Goal: Information Seeking & Learning: Find specific fact

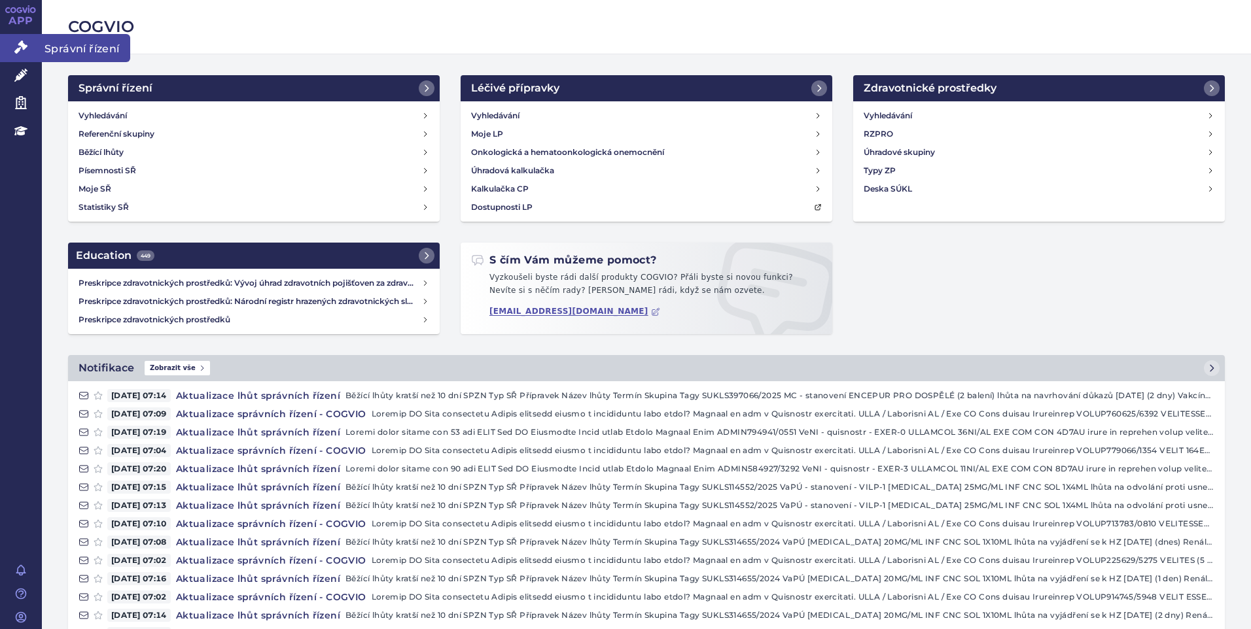
click at [21, 39] on link "Správní řízení" at bounding box center [21, 47] width 42 height 27
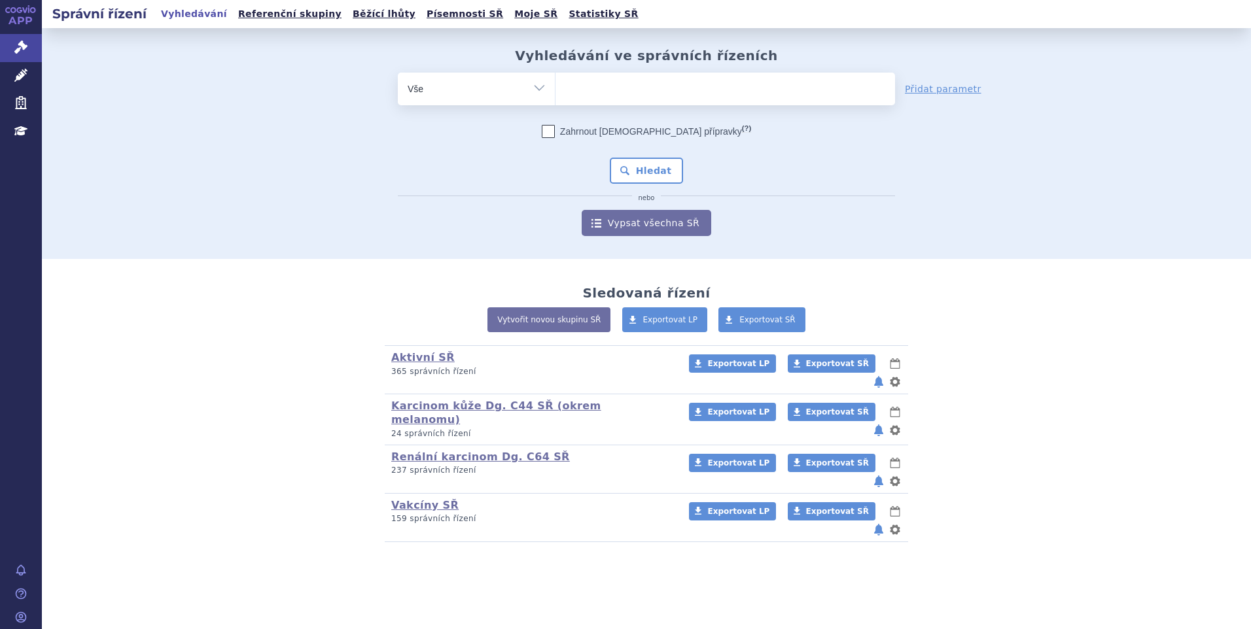
click at [588, 87] on ul at bounding box center [725, 86] width 340 height 27
click at [555, 87] on select at bounding box center [555, 88] width 1 height 33
paste input "[MEDICAL_DATA]"
type input "[MEDICAL_DATA]"
select select "[MEDICAL_DATA]"
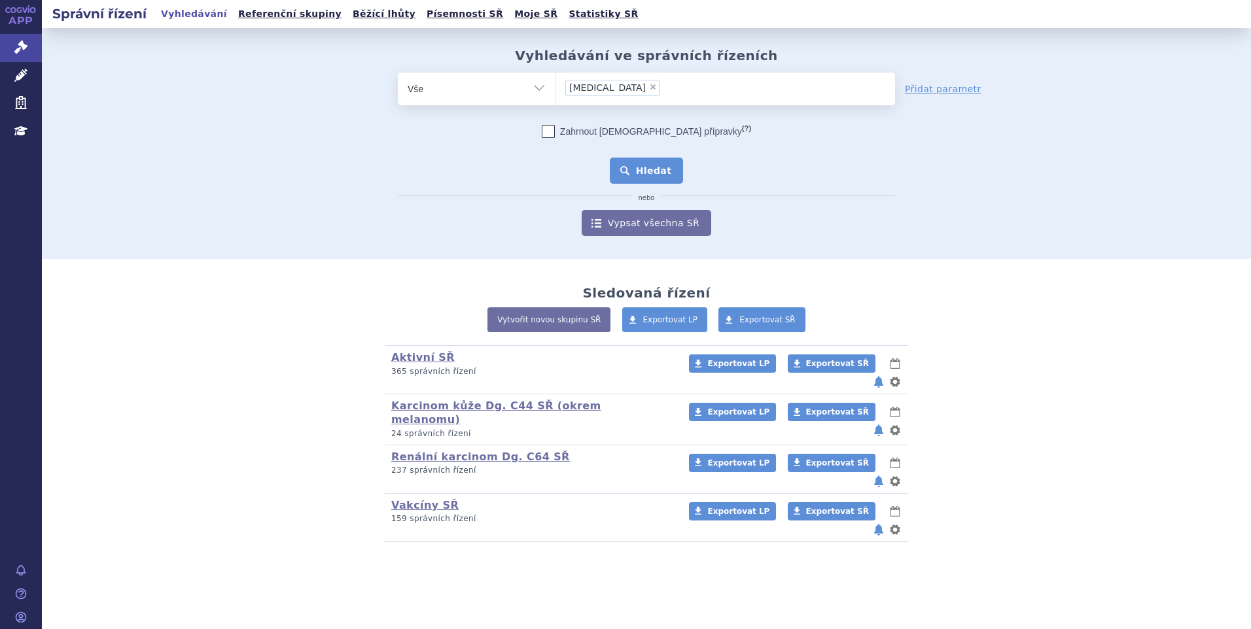
click at [650, 173] on button "Hledat" at bounding box center [647, 171] width 74 height 26
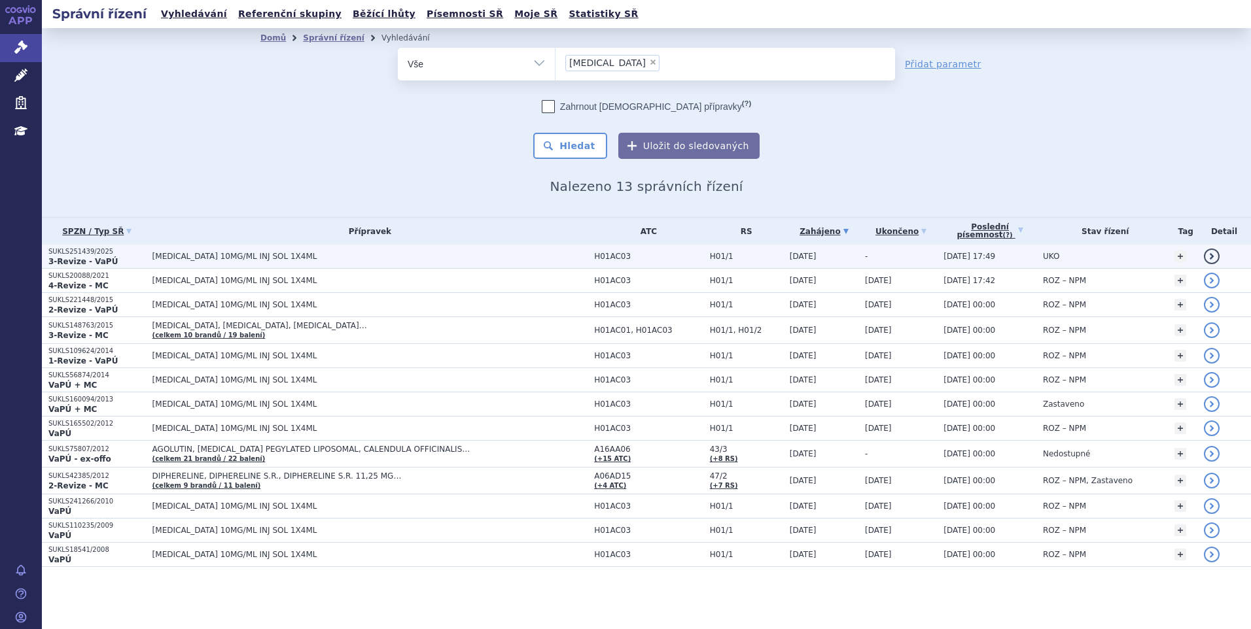
click at [255, 255] on span "[MEDICAL_DATA] 10MG/ML INJ SOL 1X4ML" at bounding box center [315, 256] width 327 height 9
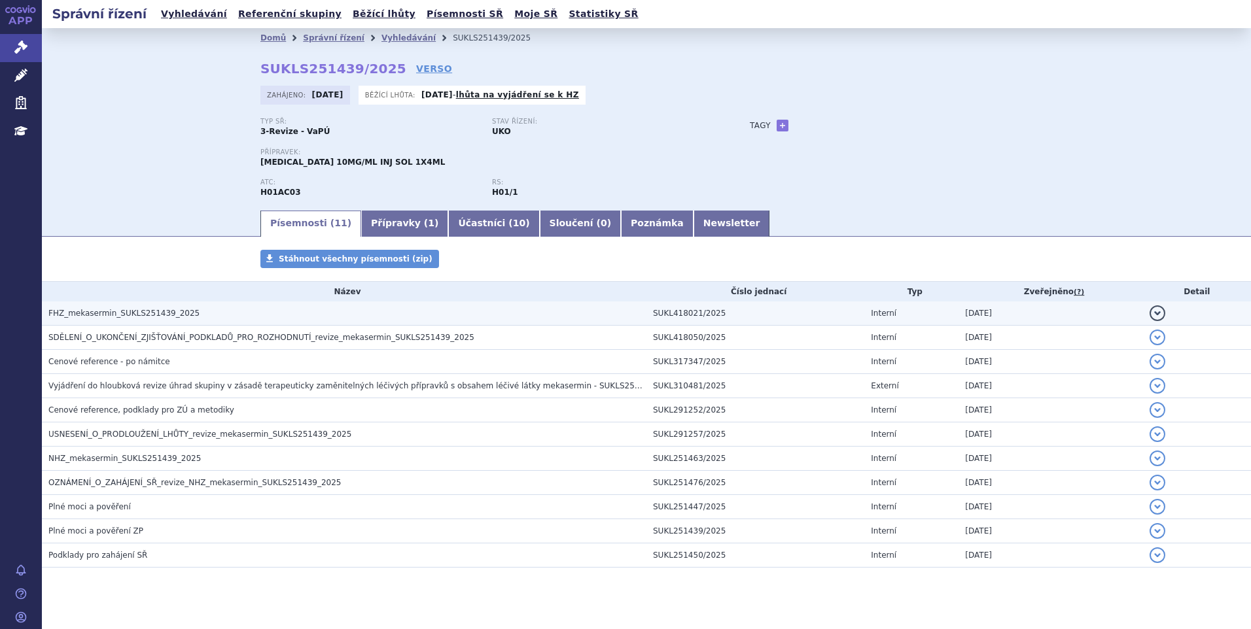
click at [177, 313] on span "FHZ_mekasermin_SUKLS251439_2025" at bounding box center [123, 313] width 151 height 9
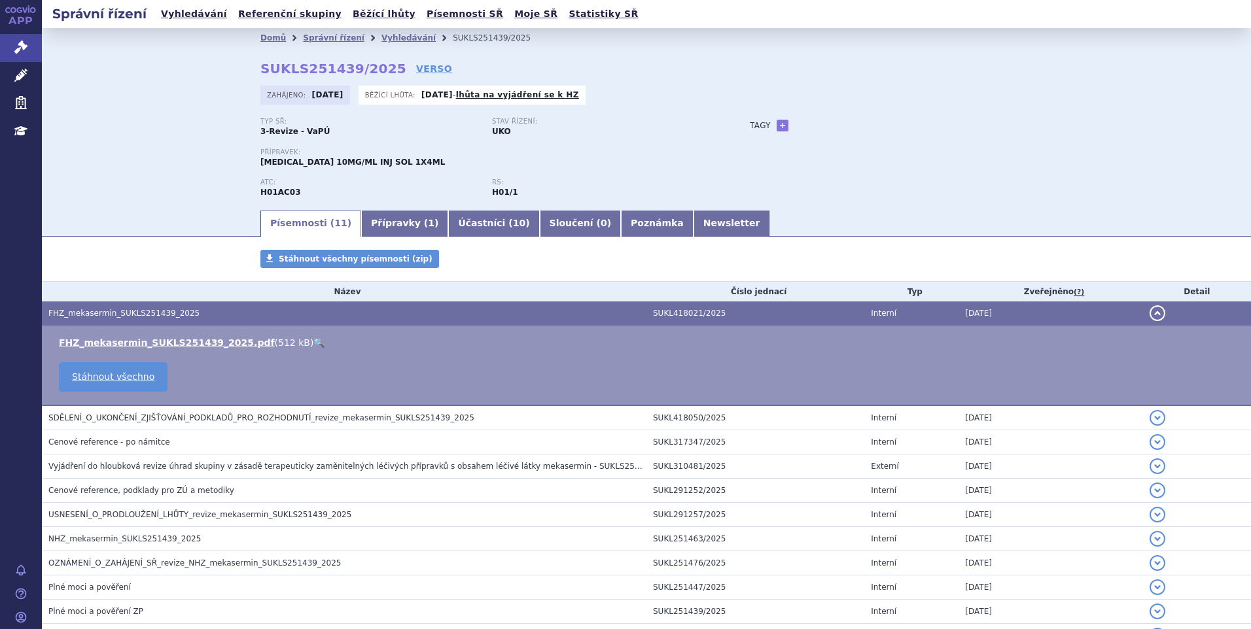
click at [313, 340] on link "🔍" at bounding box center [318, 343] width 11 height 10
click at [321, 39] on link "Správní řízení" at bounding box center [334, 37] width 62 height 9
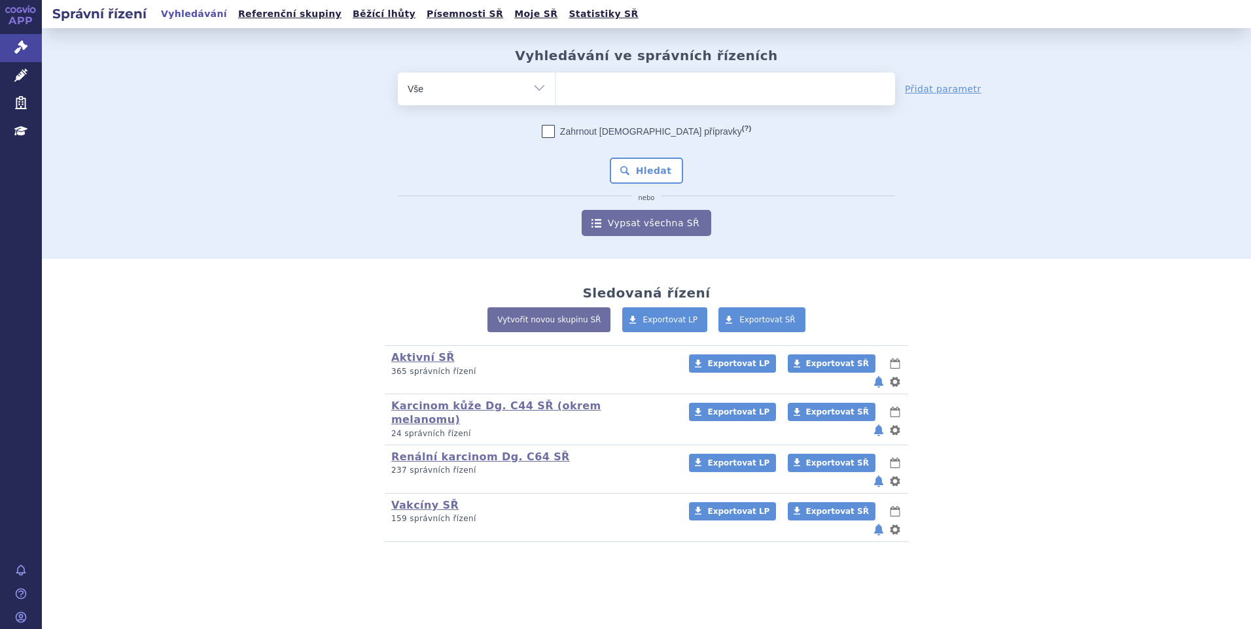
click at [578, 88] on ul at bounding box center [725, 86] width 340 height 27
click at [555, 88] on select at bounding box center [555, 88] width 1 height 33
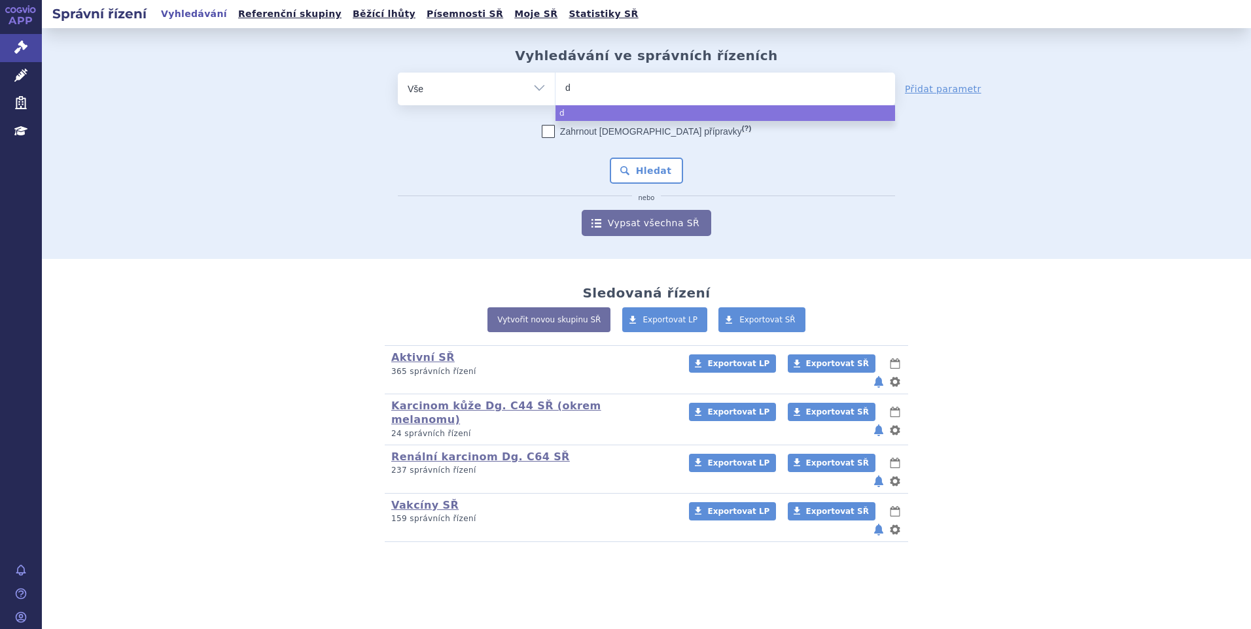
type input "de"
type input "den"
type input "denos"
type input "denosu"
type input "denosuma"
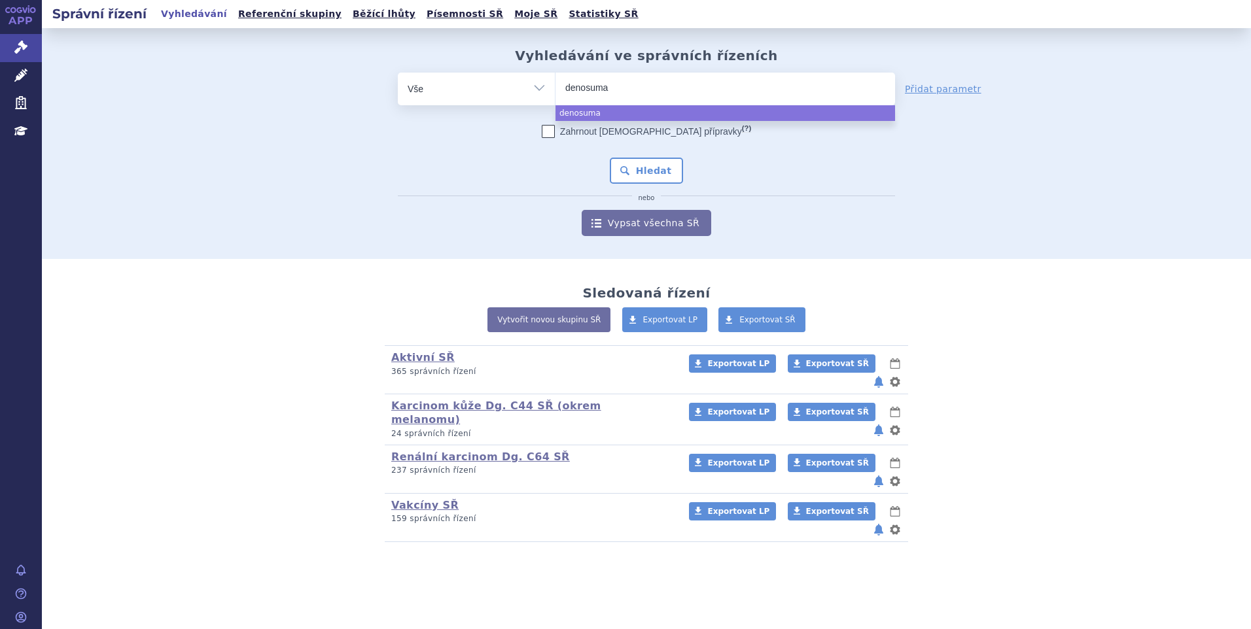
type input "denosumab"
select select "denosumab"
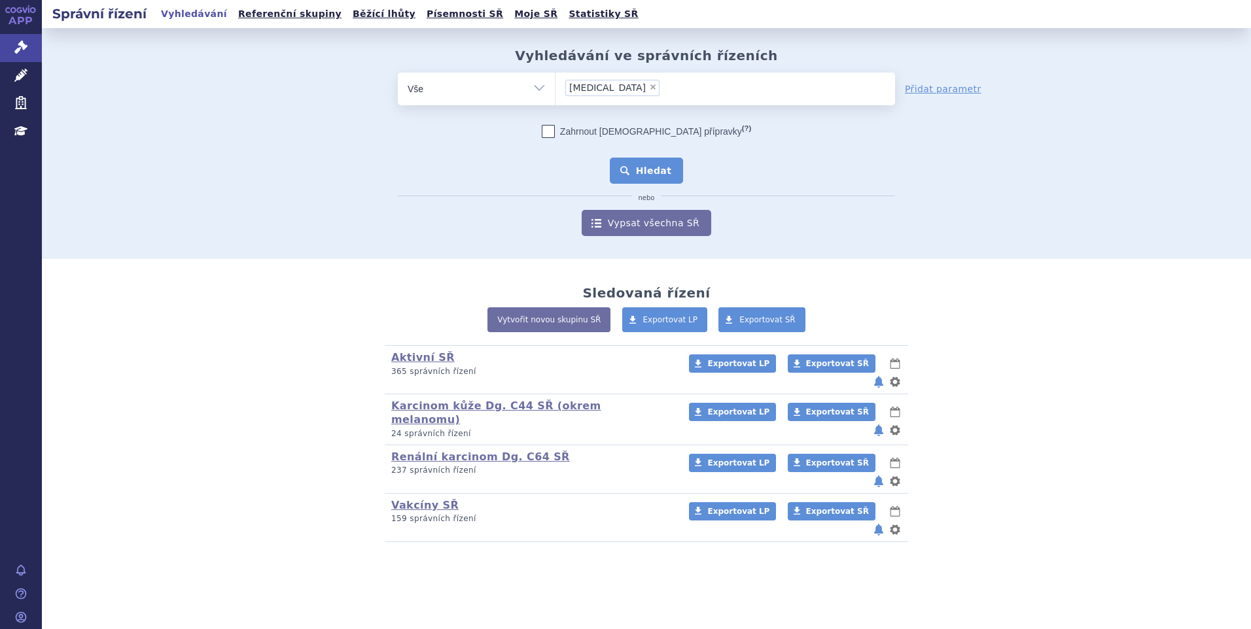
click at [637, 165] on button "Hledat" at bounding box center [647, 171] width 74 height 26
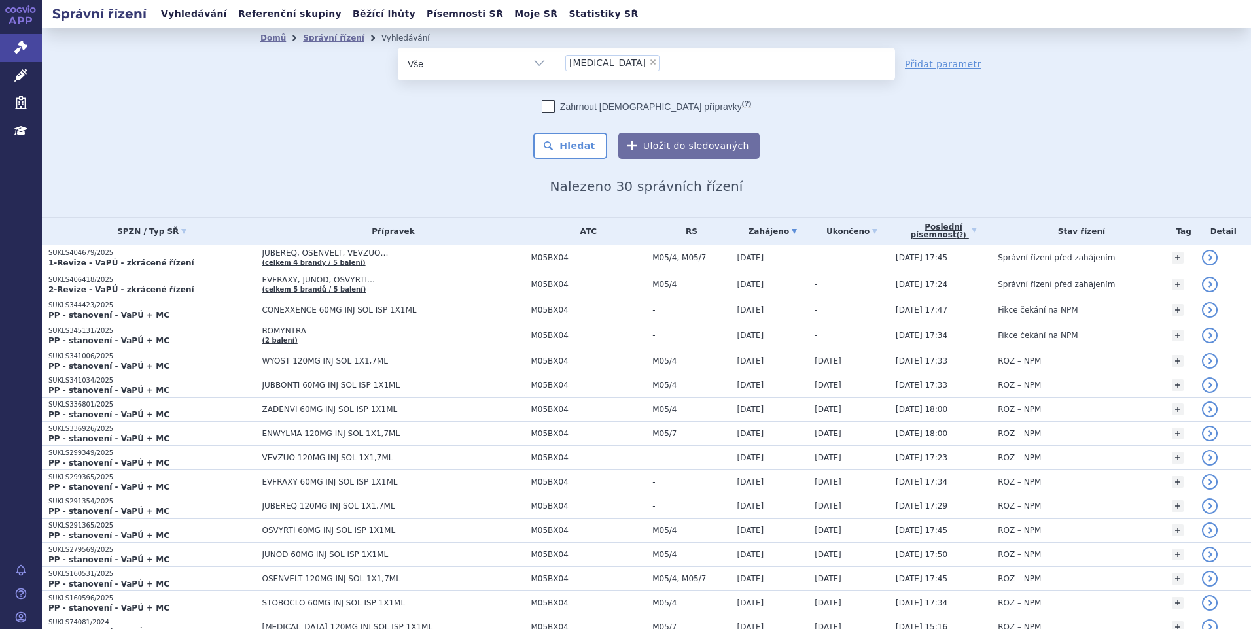
click at [429, 61] on select "Vše Spisová značka Typ SŘ Přípravek/SUKL kód Účastník/Držitel" at bounding box center [476, 62] width 157 height 29
select select "filter-atc-group"
click at [398, 48] on select "Vše Spisová značka Typ SŘ Přípravek/SUKL kód Účastník/Držitel" at bounding box center [476, 62] width 157 height 29
click at [559, 146] on button "Hledat" at bounding box center [570, 146] width 74 height 26
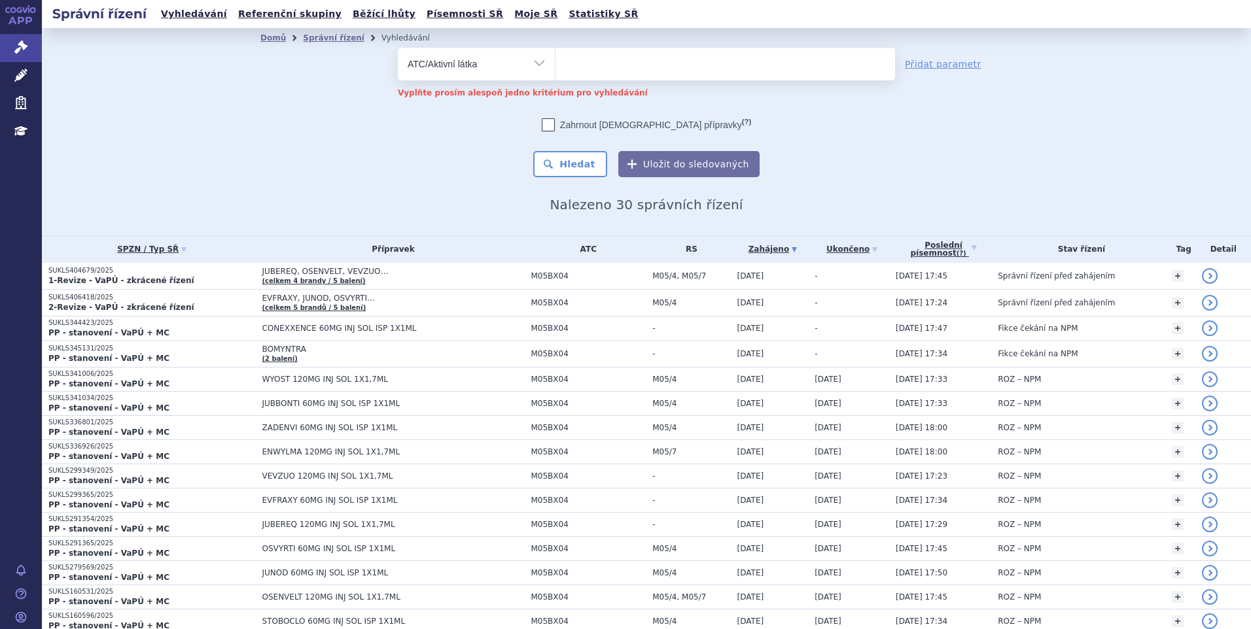
click at [576, 51] on ul at bounding box center [725, 61] width 340 height 27
click at [555, 51] on select at bounding box center [555, 63] width 1 height 33
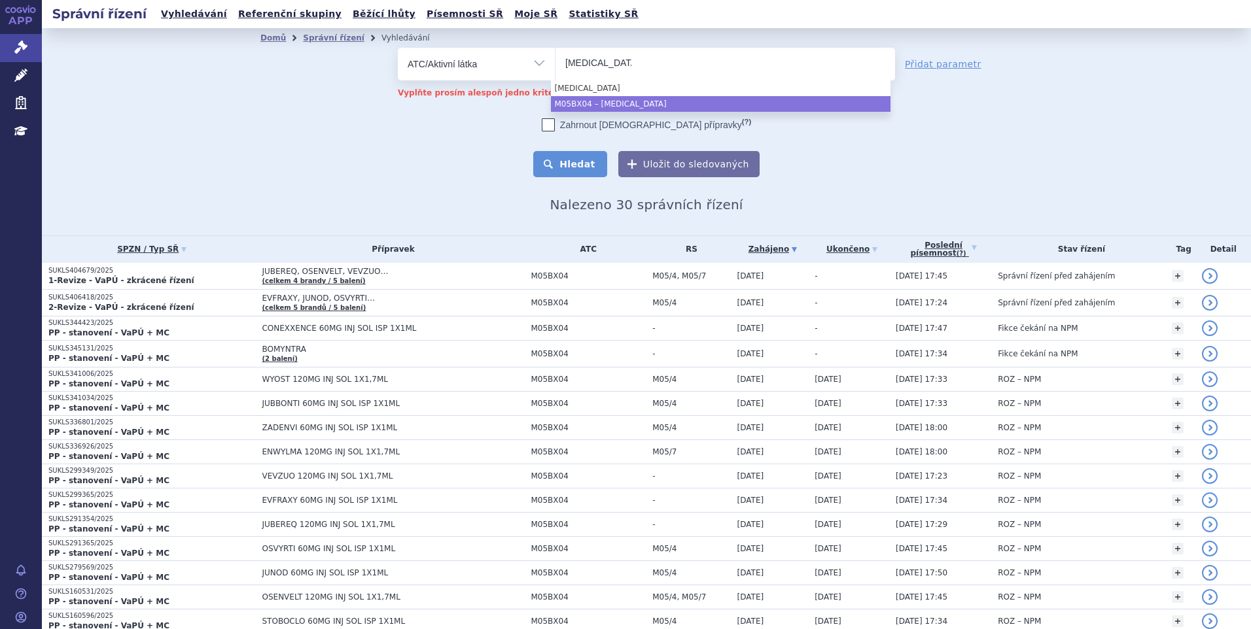
type input "denosumab"
click at [583, 166] on button "Hledat" at bounding box center [570, 164] width 74 height 26
select select "M05BX04"
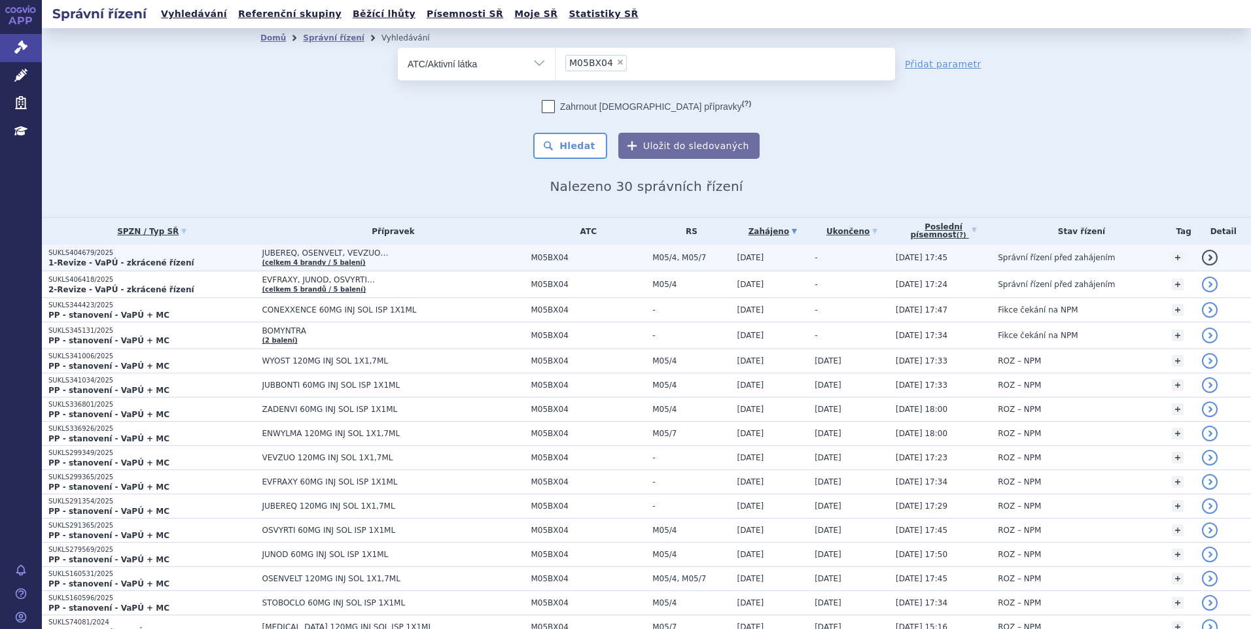
click at [429, 255] on span "JUBEREQ, OSENVELT, VEVZUO…" at bounding box center [393, 253] width 262 height 9
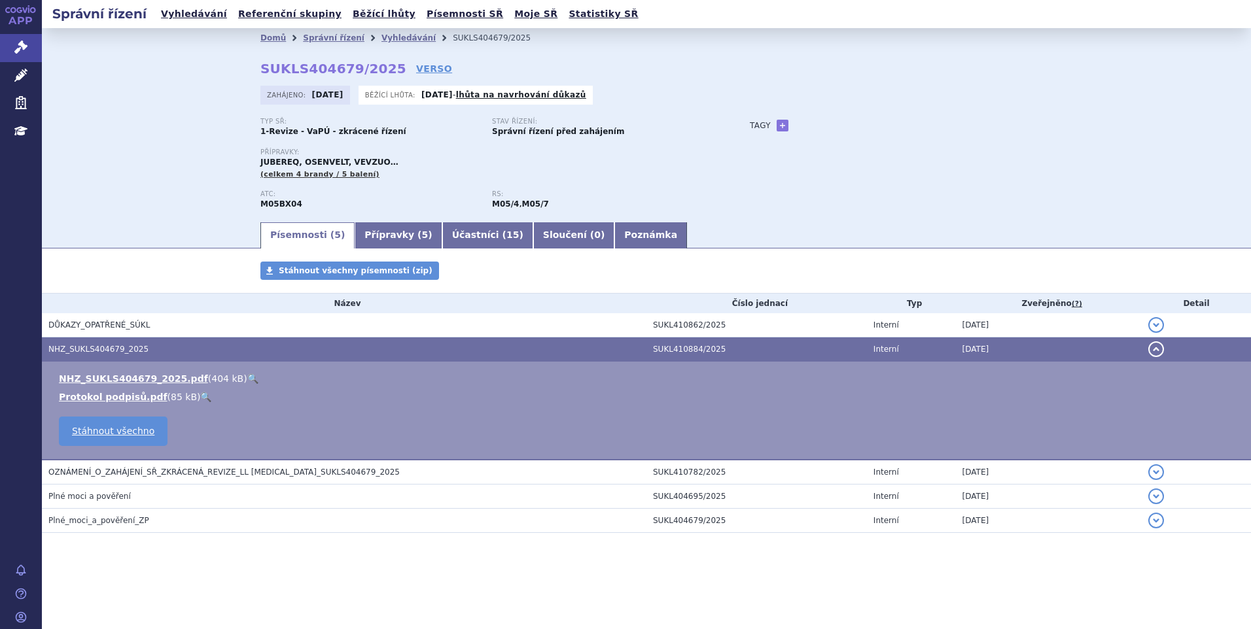
drag, startPoint x: 259, startPoint y: 68, endPoint x: 383, endPoint y: 77, distance: 124.6
click at [383, 77] on div "Domů Správní řízení Vyhledávání SUKLS404679/2025 SUKLS404679/2025 VERSO [GEOGRA…" at bounding box center [646, 134] width 824 height 173
click at [266, 65] on strong "SUKLS404679/2025" at bounding box center [333, 69] width 146 height 16
drag, startPoint x: 249, startPoint y: 64, endPoint x: 382, endPoint y: 73, distance: 133.8
click at [382, 73] on div "Domů Správní řízení Vyhledávání SUKLS404679/2025 SUKLS404679/2025 VERSO [GEOGRA…" at bounding box center [646, 134] width 824 height 173
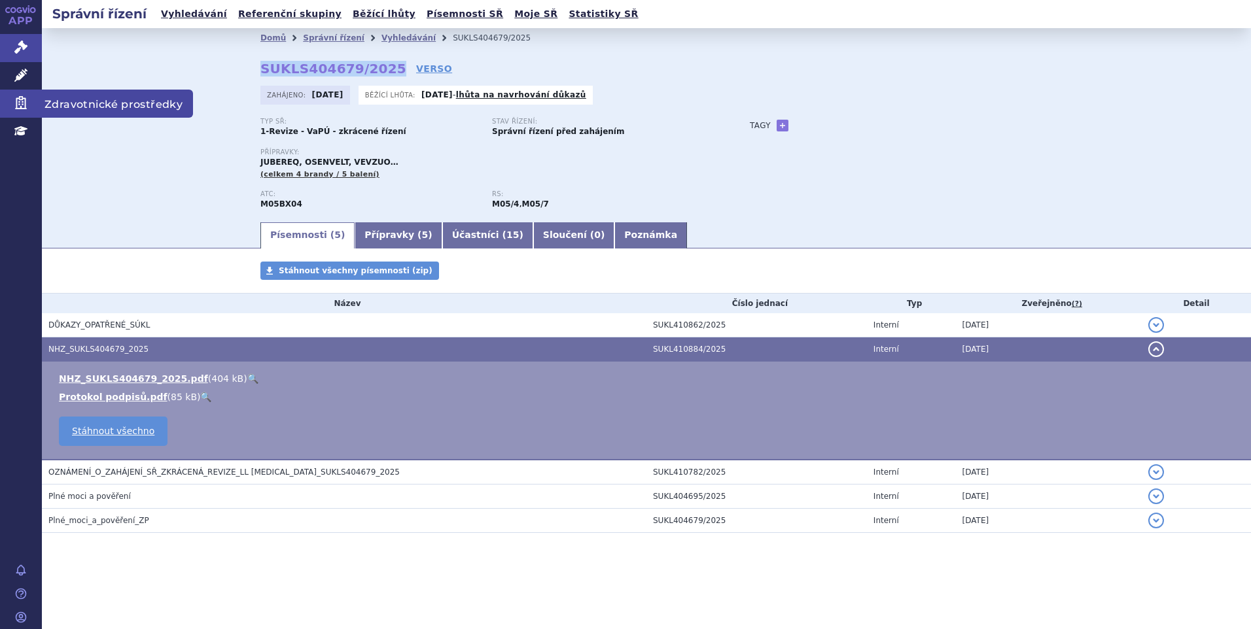
copy strong "SUKLS404679/2025"
click at [247, 376] on link "🔍" at bounding box center [252, 379] width 11 height 10
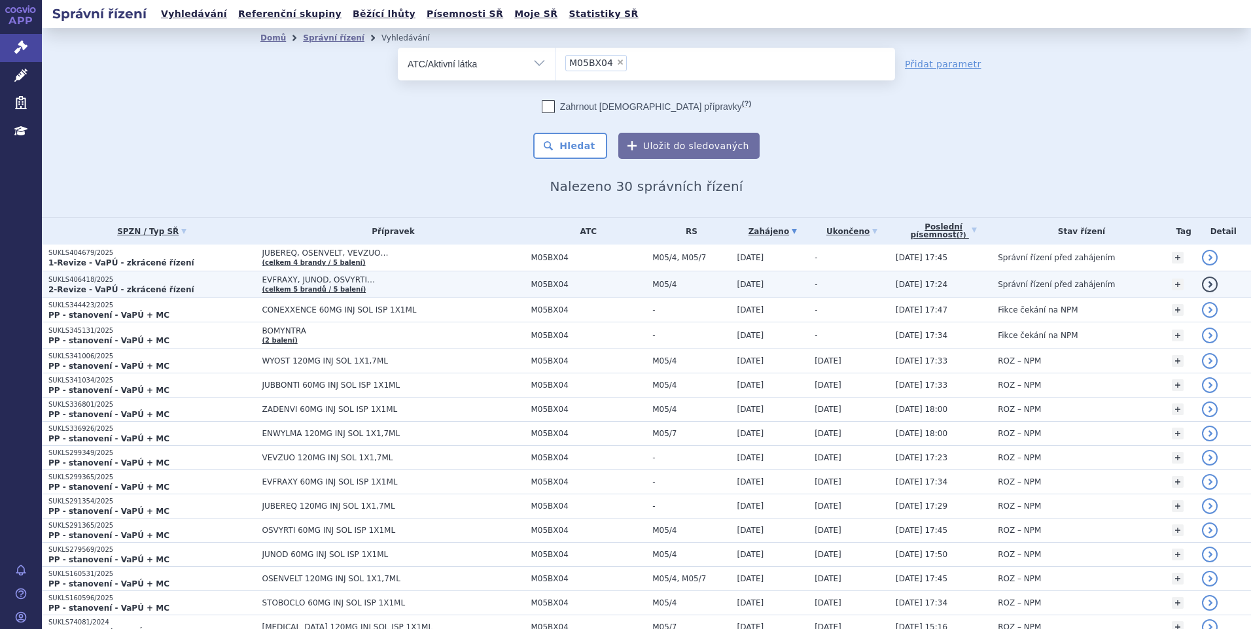
click at [388, 285] on span "EVFRAXY, JUNOD, OSVYRTI…" at bounding box center [393, 279] width 262 height 9
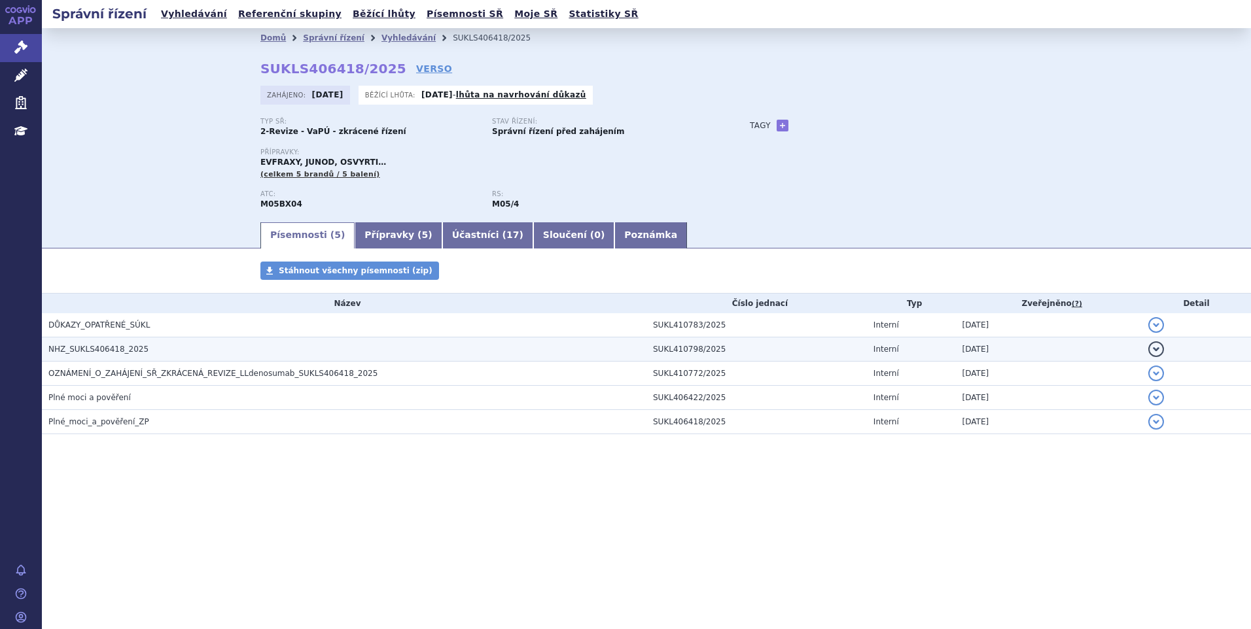
click at [144, 349] on h3 "NHZ_SUKLS406418_2025" at bounding box center [347, 349] width 598 height 13
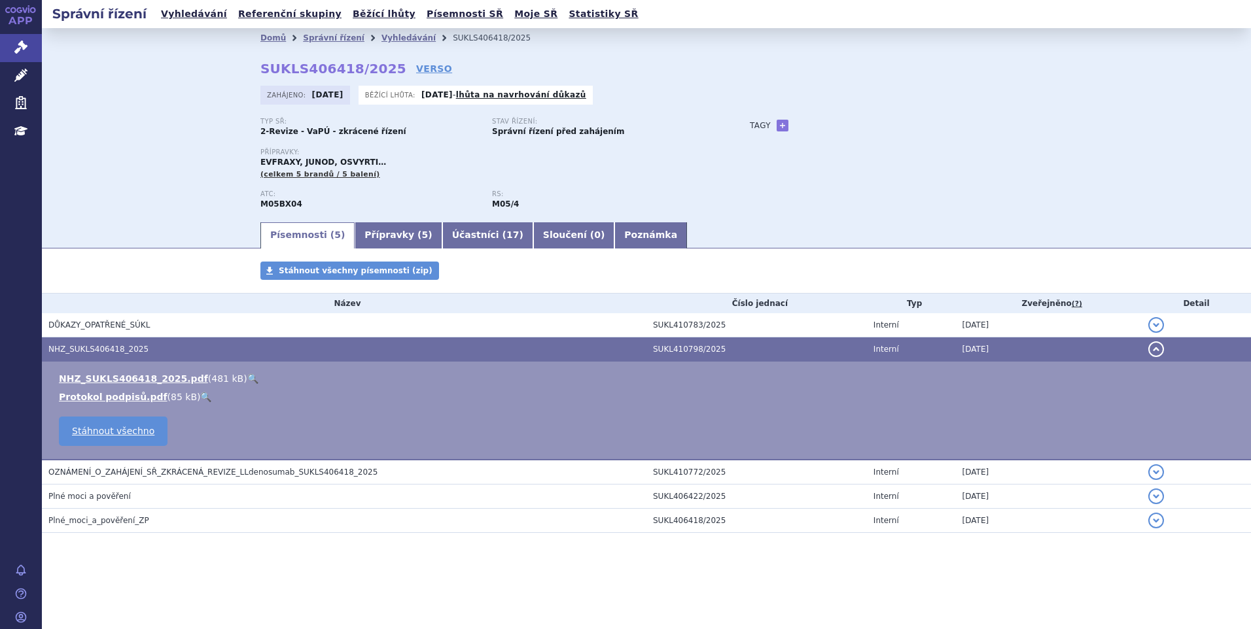
click at [247, 378] on link "🔍" at bounding box center [252, 379] width 11 height 10
click at [309, 37] on link "Správní řízení" at bounding box center [334, 37] width 62 height 9
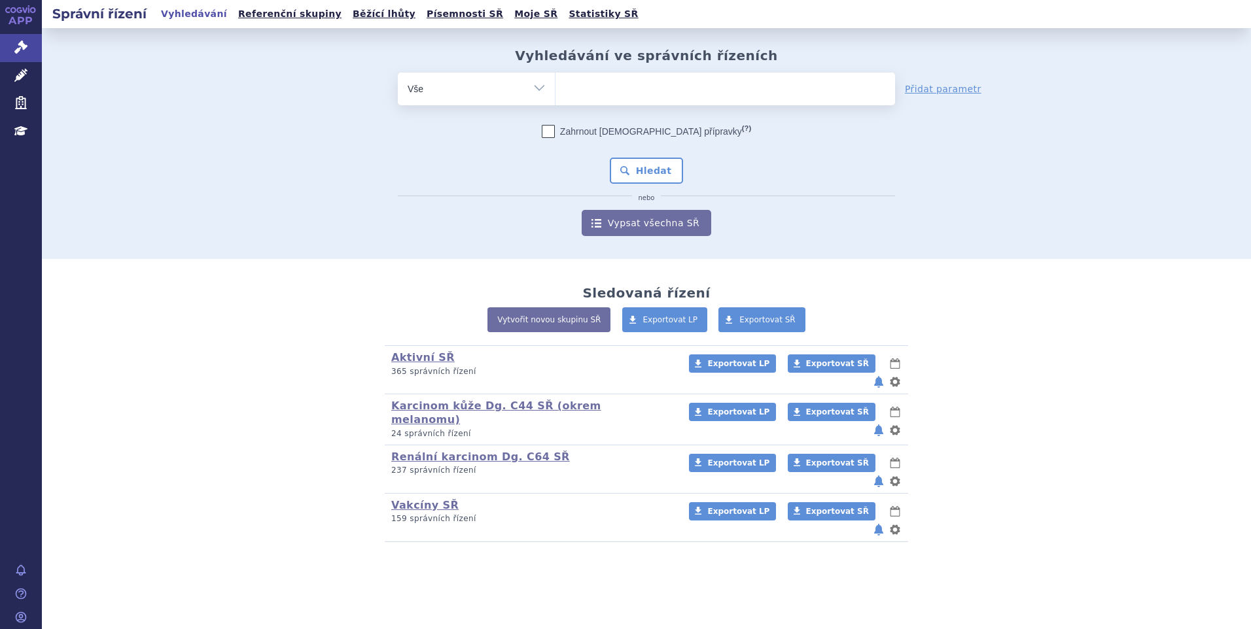
click at [576, 86] on ul at bounding box center [725, 86] width 340 height 27
click at [555, 86] on select at bounding box center [555, 88] width 1 height 33
type input "zav"
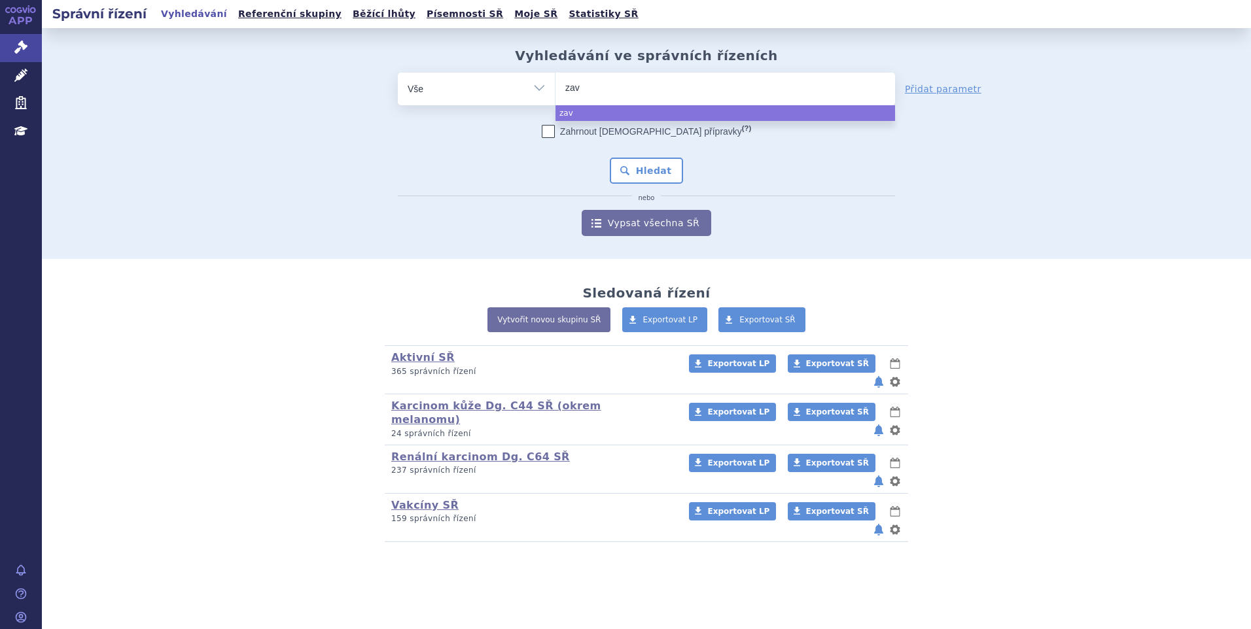
type input "zavs"
type input "zavsa"
type input "zavs"
type input "zave"
type input "zaves"
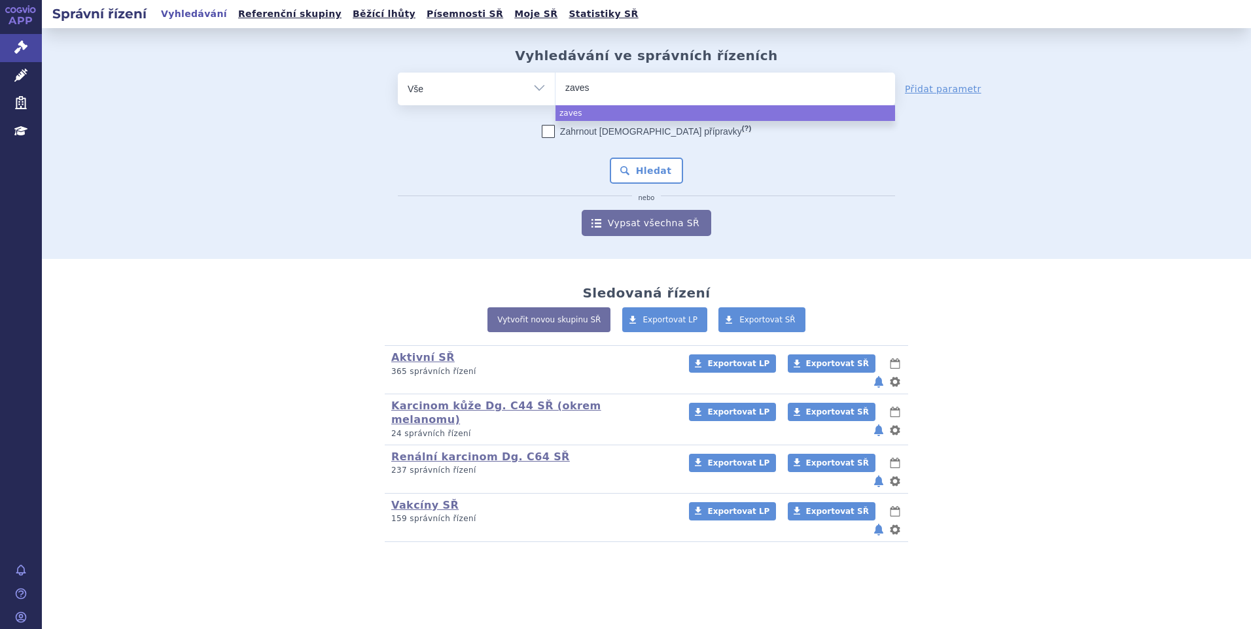
type input "zavesa"
select select "zavesa"
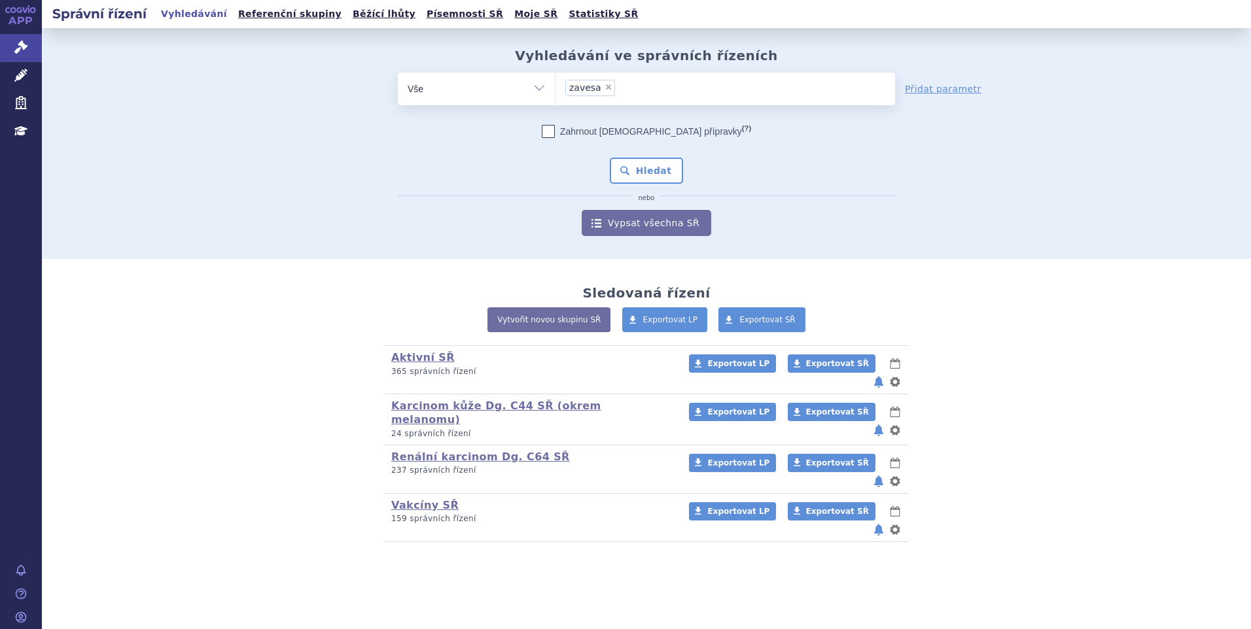
type input "zavesa"
select select
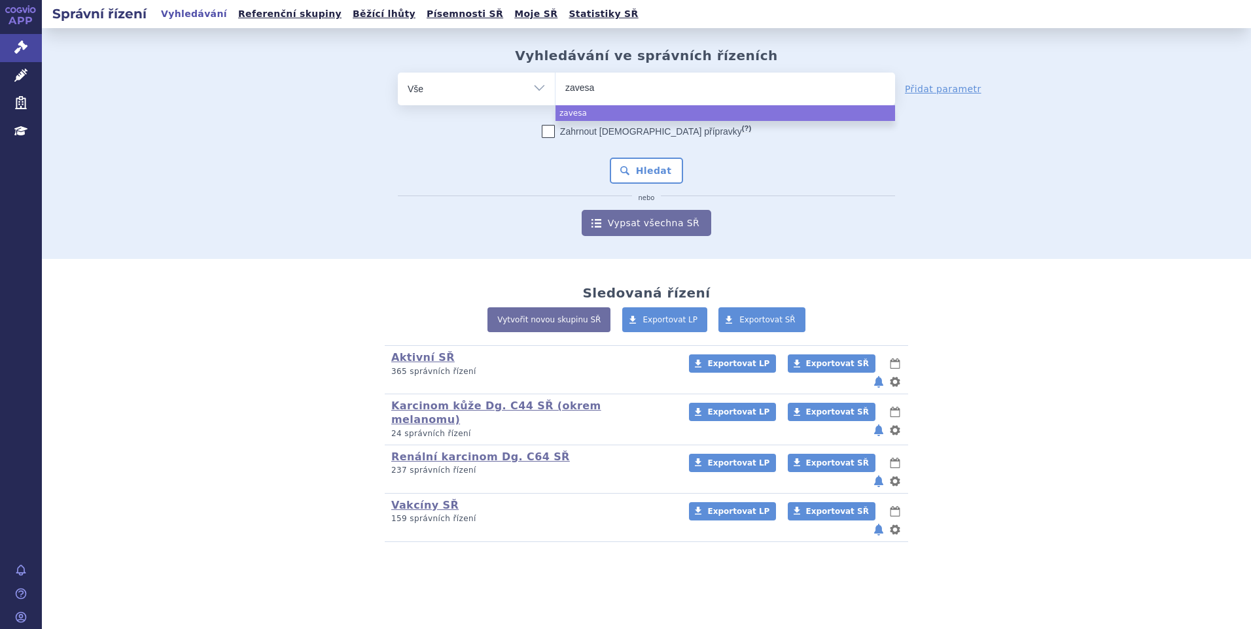
type input "zaves"
type input "zavesc"
type input "zavesca"
select select "zavesca"
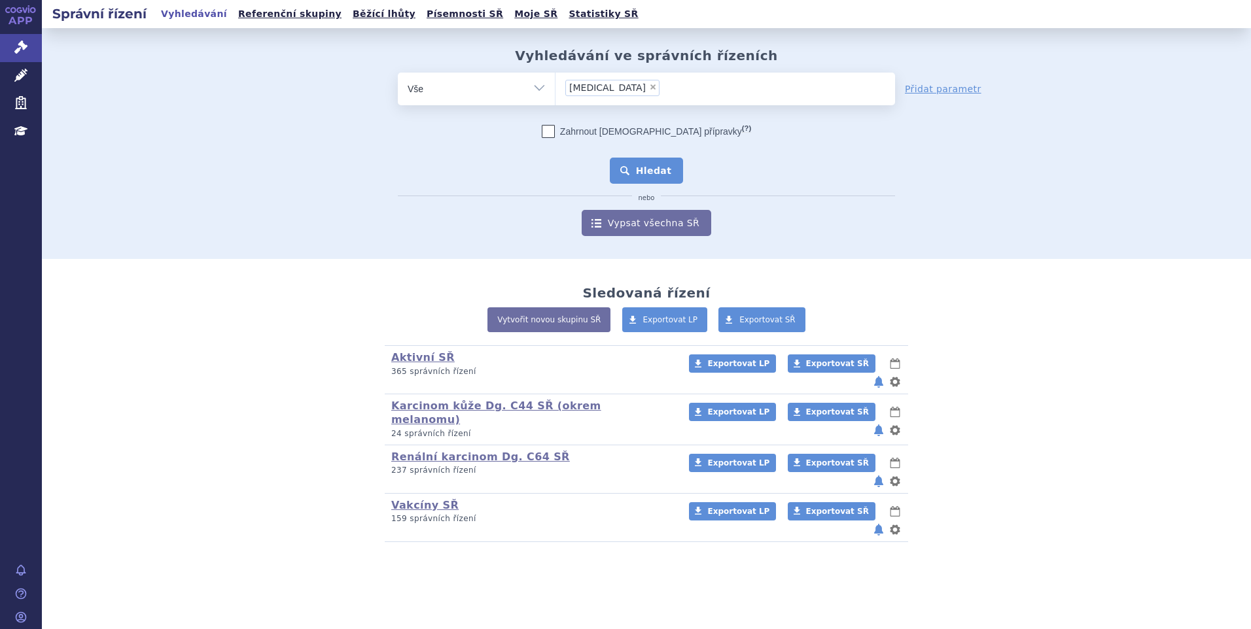
click at [642, 167] on button "Hledat" at bounding box center [647, 171] width 74 height 26
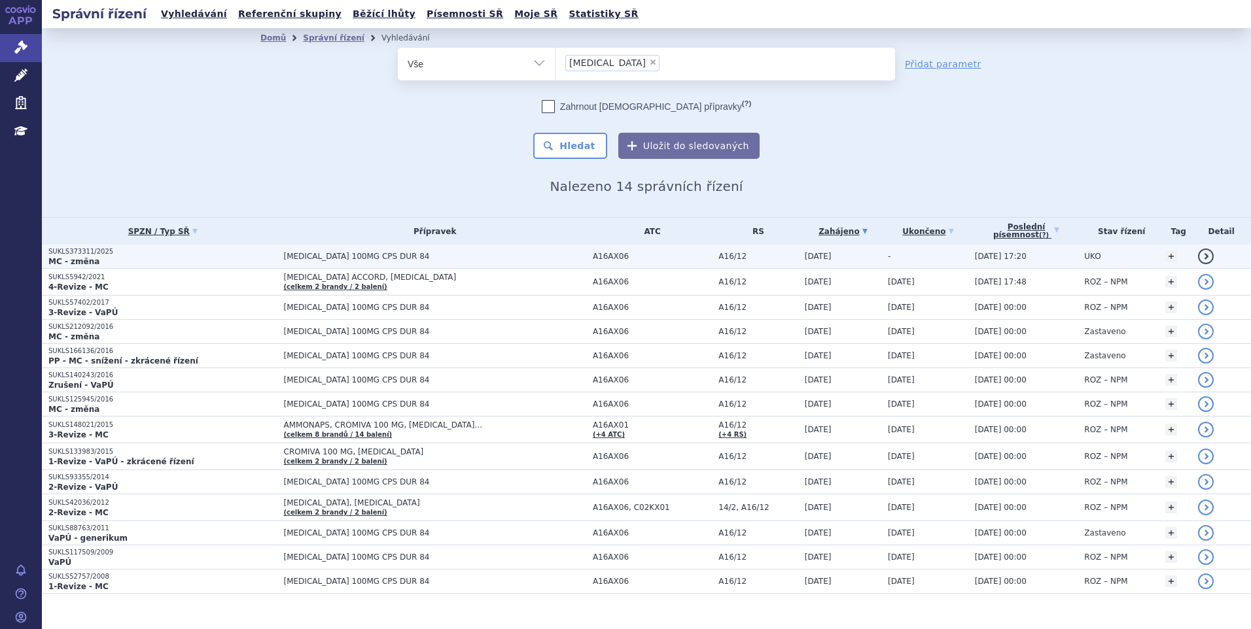
click at [444, 251] on td "[MEDICAL_DATA] 100MG CPS DUR 84" at bounding box center [431, 257] width 309 height 24
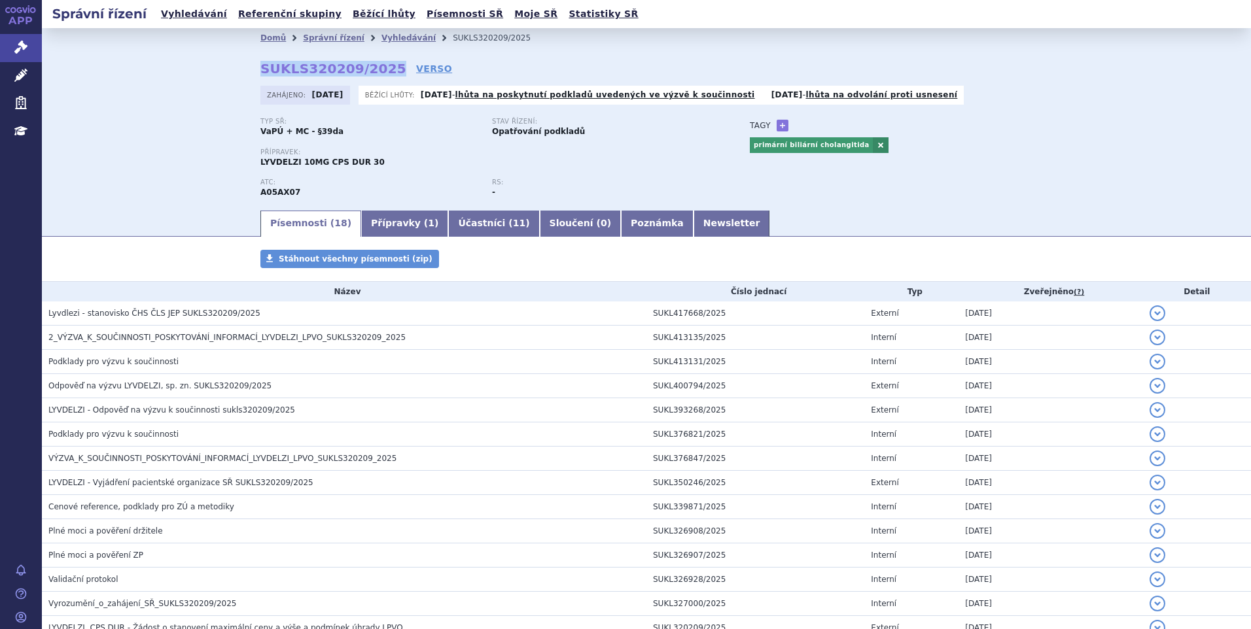
drag, startPoint x: 266, startPoint y: 64, endPoint x: 376, endPoint y: 67, distance: 109.3
click at [376, 67] on div "Domů Správní řízení Vyhledávání SUKLS320209/2025 SUKLS320209/2025 VERSO [GEOGRA…" at bounding box center [646, 128] width 824 height 161
copy strong "SUKLS320209/2025"
click at [694, 217] on link "Newsletter" at bounding box center [732, 224] width 77 height 26
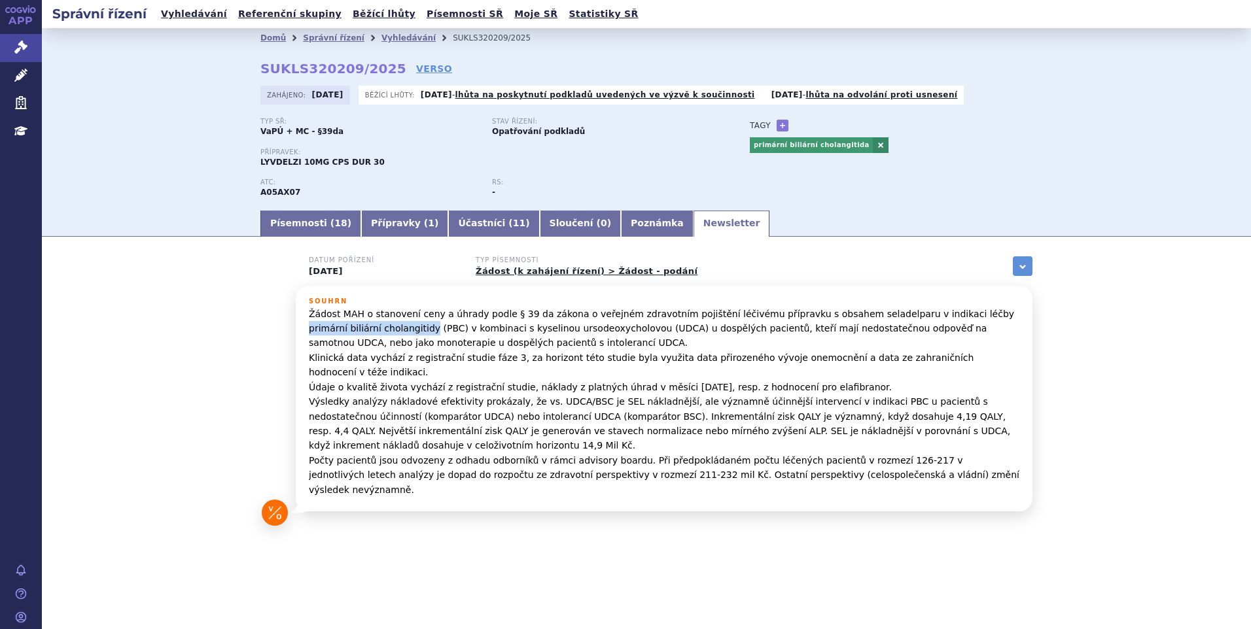
drag, startPoint x: 925, startPoint y: 313, endPoint x: 357, endPoint y: 333, distance: 568.3
click at [357, 333] on p "Žádost MAH o stanovení ceny a úhrady podle § 39 da zákona o veřejném zdravotním…" at bounding box center [664, 402] width 711 height 190
copy p "primární biliární cholangitidy"
click at [287, 222] on link "Písemnosti ( 18 )" at bounding box center [310, 224] width 101 height 26
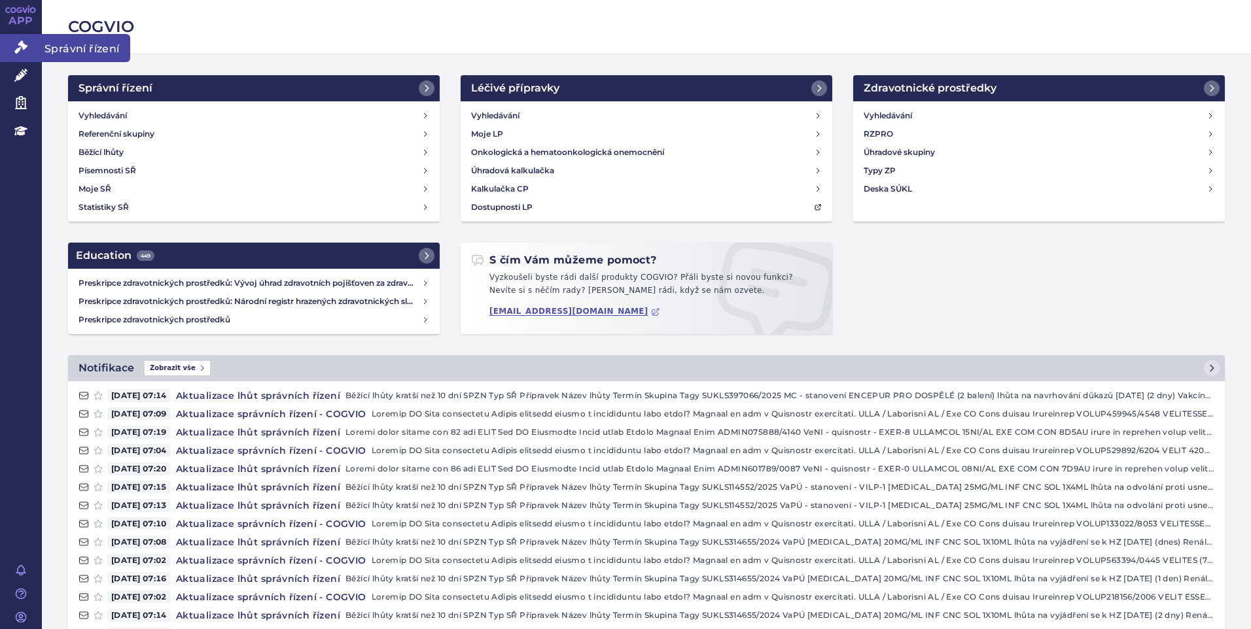
click at [14, 46] on icon at bounding box center [20, 47] width 13 height 13
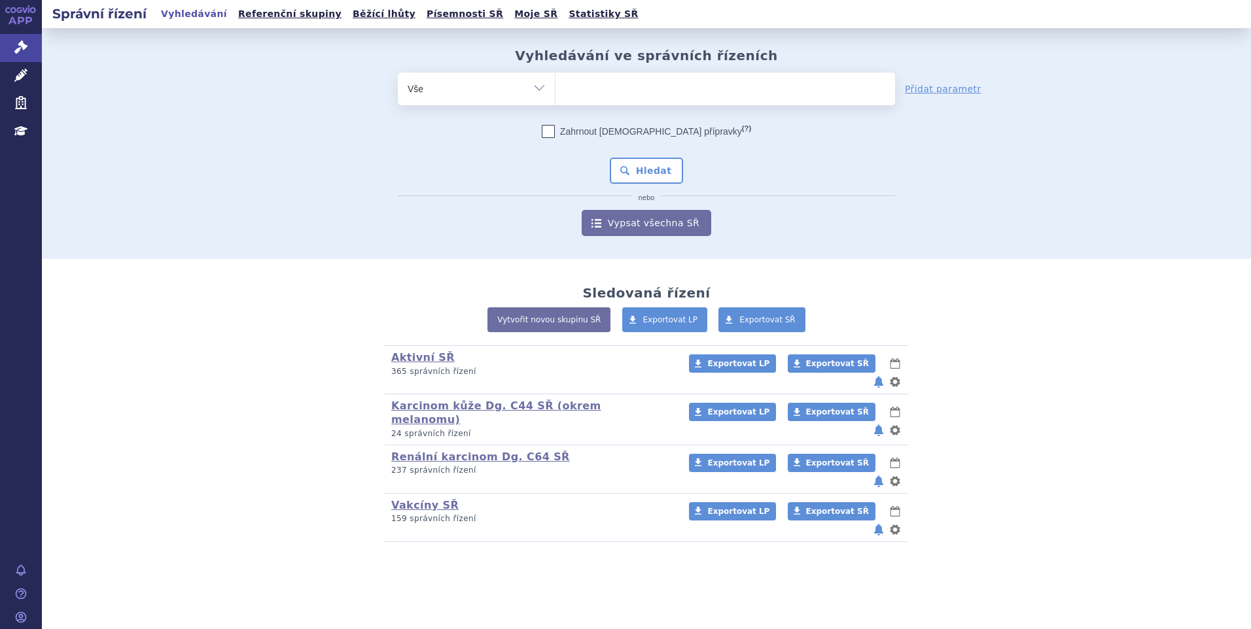
click at [576, 90] on ul at bounding box center [725, 86] width 340 height 27
click at [555, 90] on select at bounding box center [555, 88] width 1 height 33
paste input "[MEDICAL_DATA]"
type input "[MEDICAL_DATA]"
select select "[MEDICAL_DATA]"
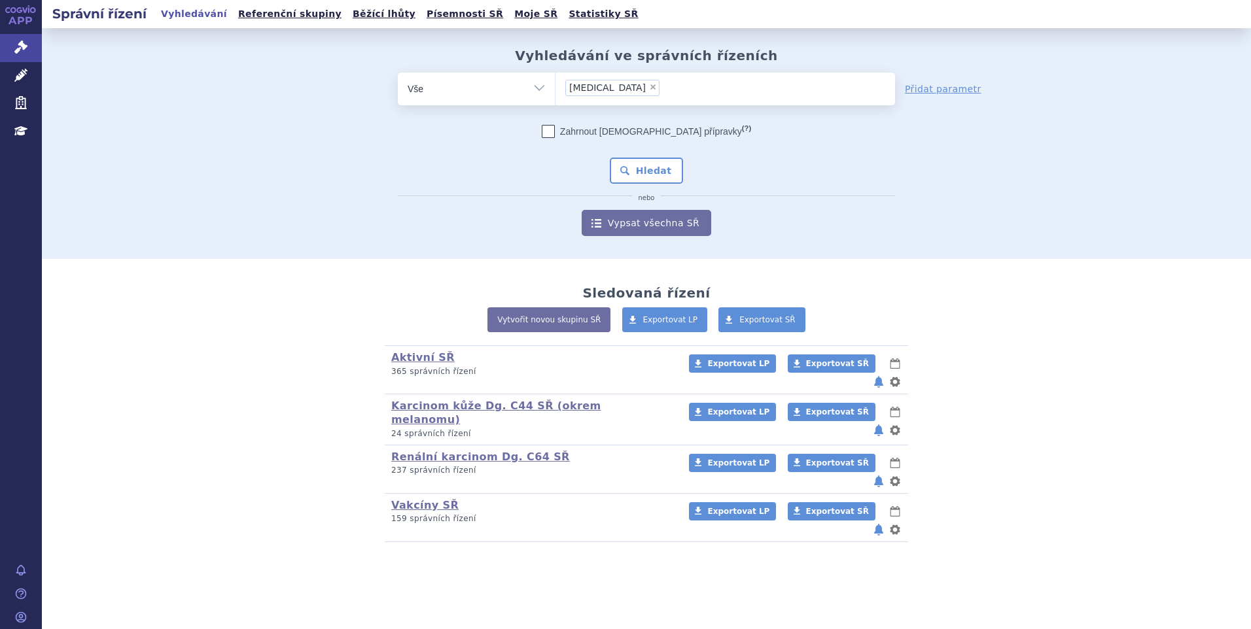
click at [631, 147] on div "Zahrnout [DEMOGRAPHIC_DATA] přípravky (?) Hledat nebo Vypsat všechna SŘ" at bounding box center [646, 180] width 497 height 111
click at [633, 160] on button "Hledat" at bounding box center [647, 171] width 74 height 26
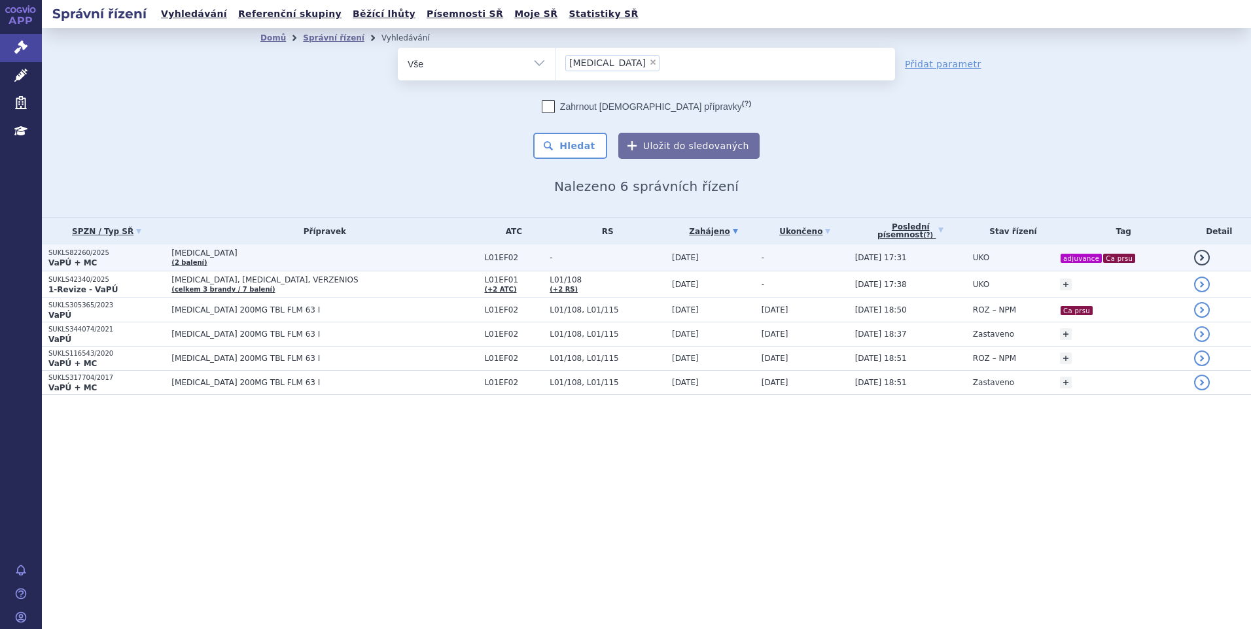
click at [315, 258] on td "KISQALI (2 balení)" at bounding box center [321, 258] width 313 height 27
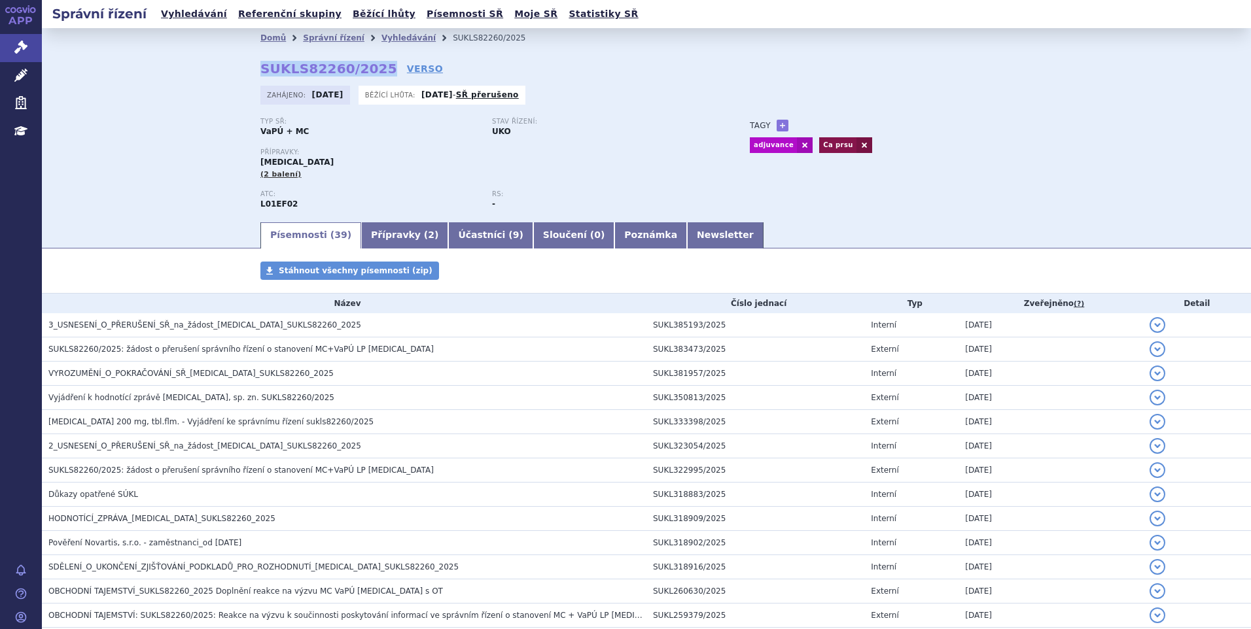
click at [369, 66] on div "Domů Správní řízení Vyhledávání SUKLS82260/2025 SUKLS82260/2025 VERSO [GEOGRAPH…" at bounding box center [646, 134] width 824 height 173
copy strong "SUKLS82260/2025"
click at [448, 243] on link "Účastníci ( 9 )" at bounding box center [490, 235] width 84 height 26
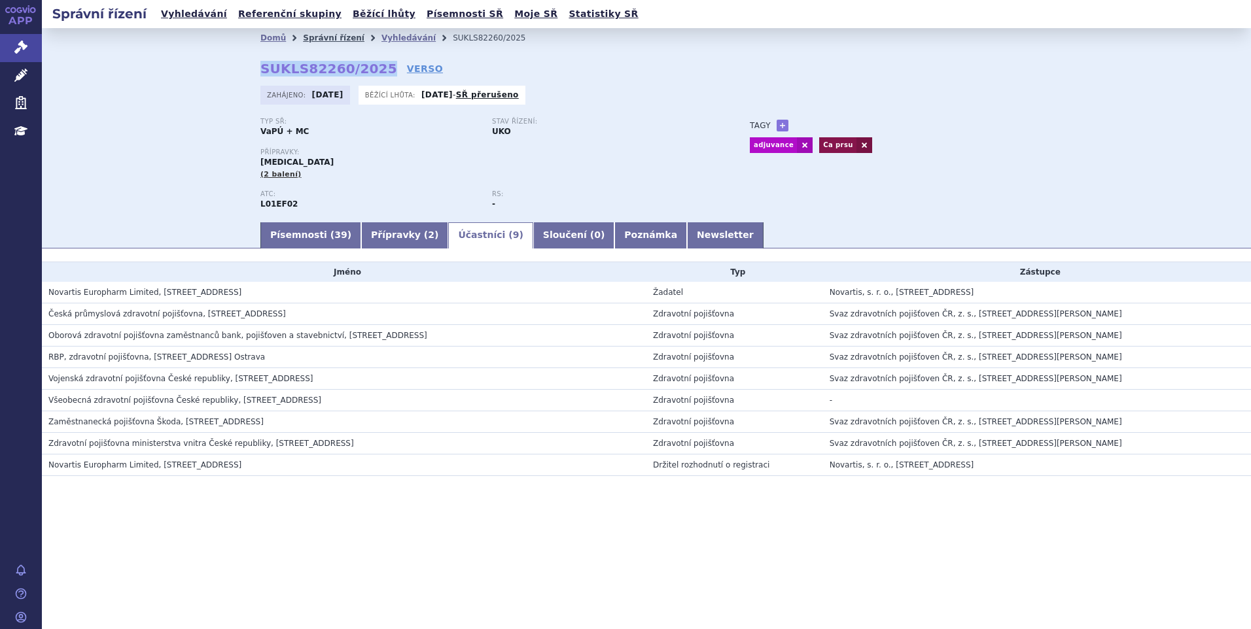
click at [319, 39] on link "Správní řízení" at bounding box center [334, 37] width 62 height 9
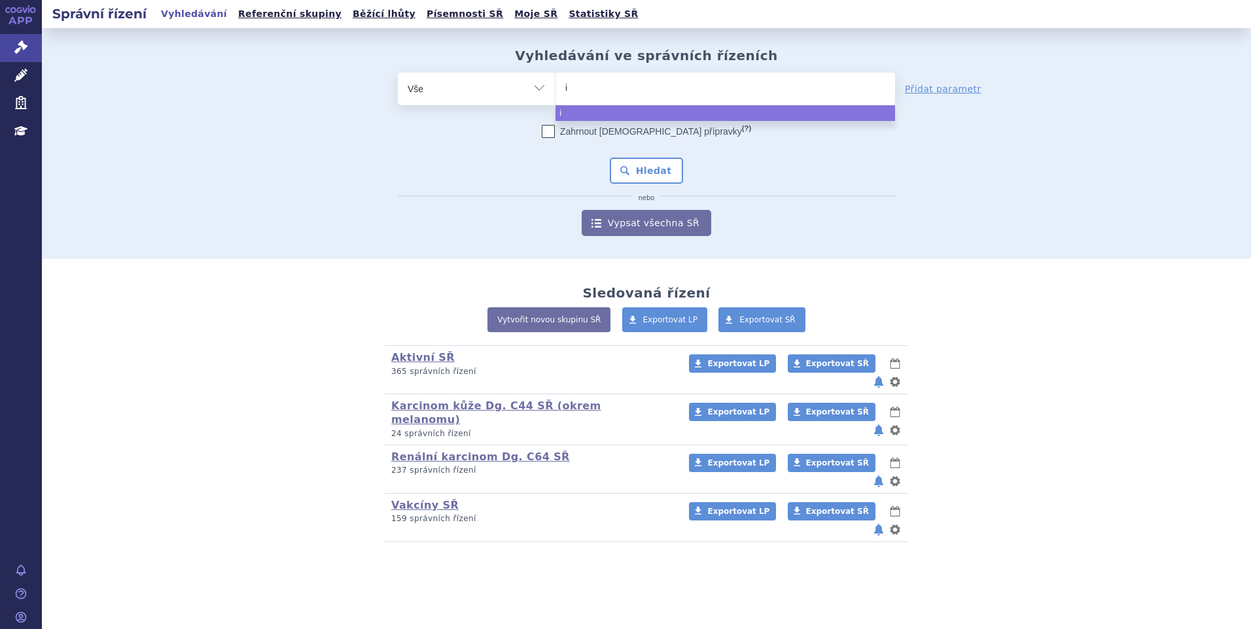
type input "iq"
type input "iqir"
type input "iqirv"
type input "iqirvo"
select select "iqirvo"
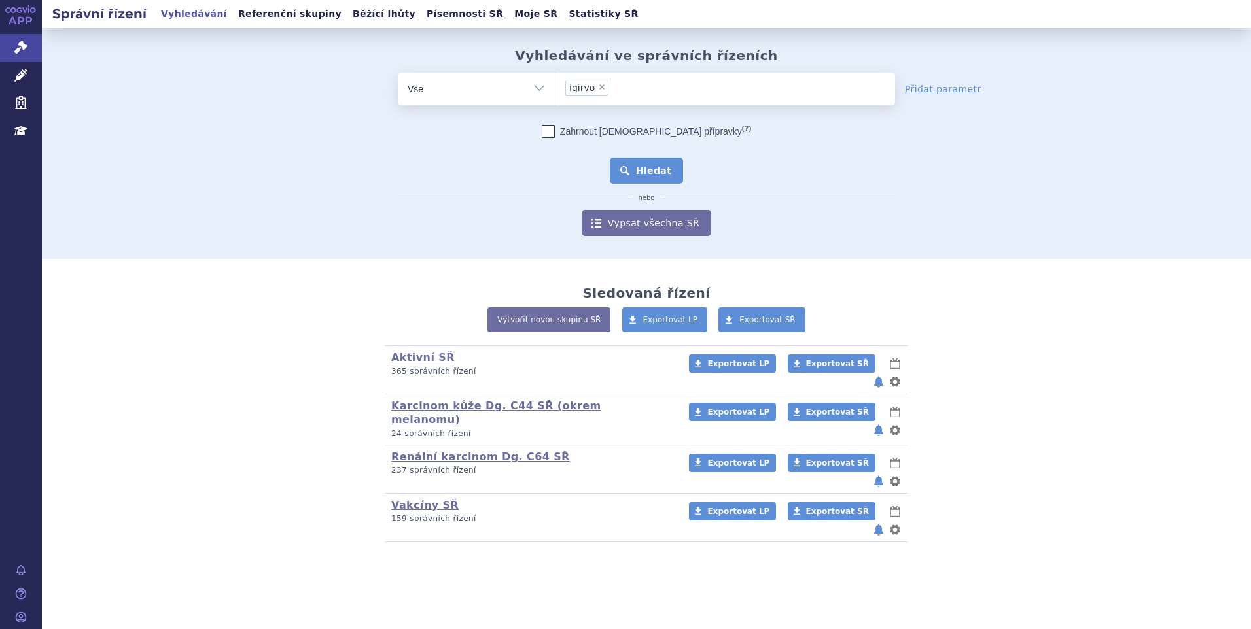
click at [675, 172] on button "Hledat" at bounding box center [647, 171] width 74 height 26
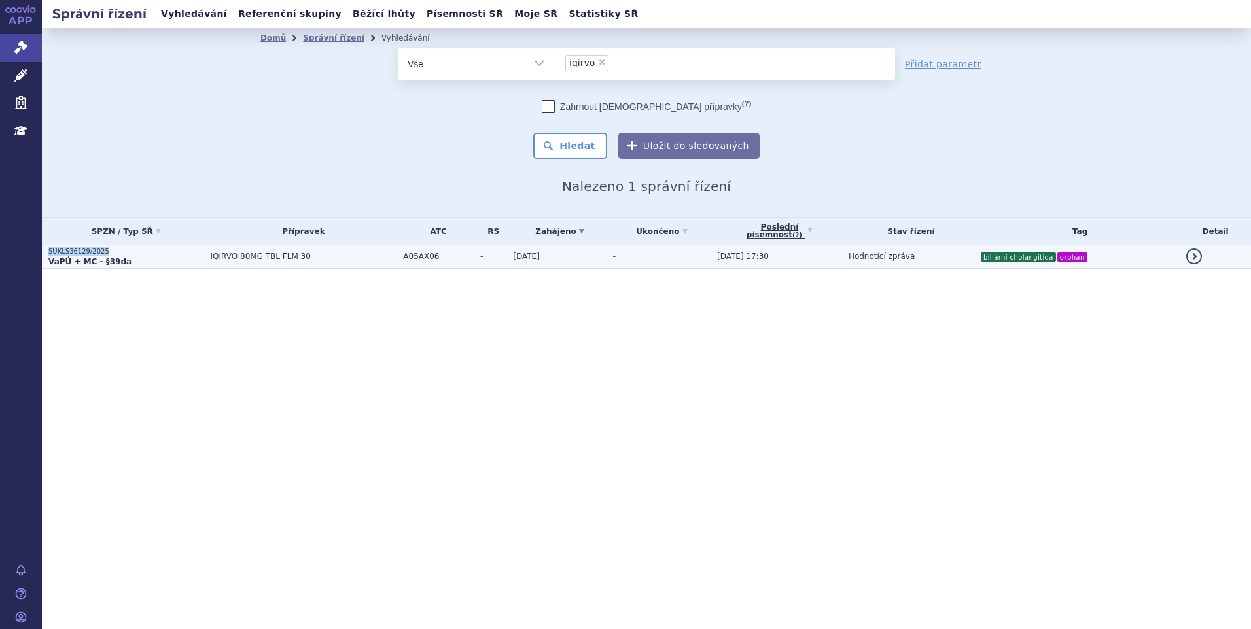
drag, startPoint x: 99, startPoint y: 250, endPoint x: 44, endPoint y: 253, distance: 55.1
click at [44, 253] on td "SUKLS36129/2025 VaPÚ + MC - §39da" at bounding box center [123, 257] width 162 height 24
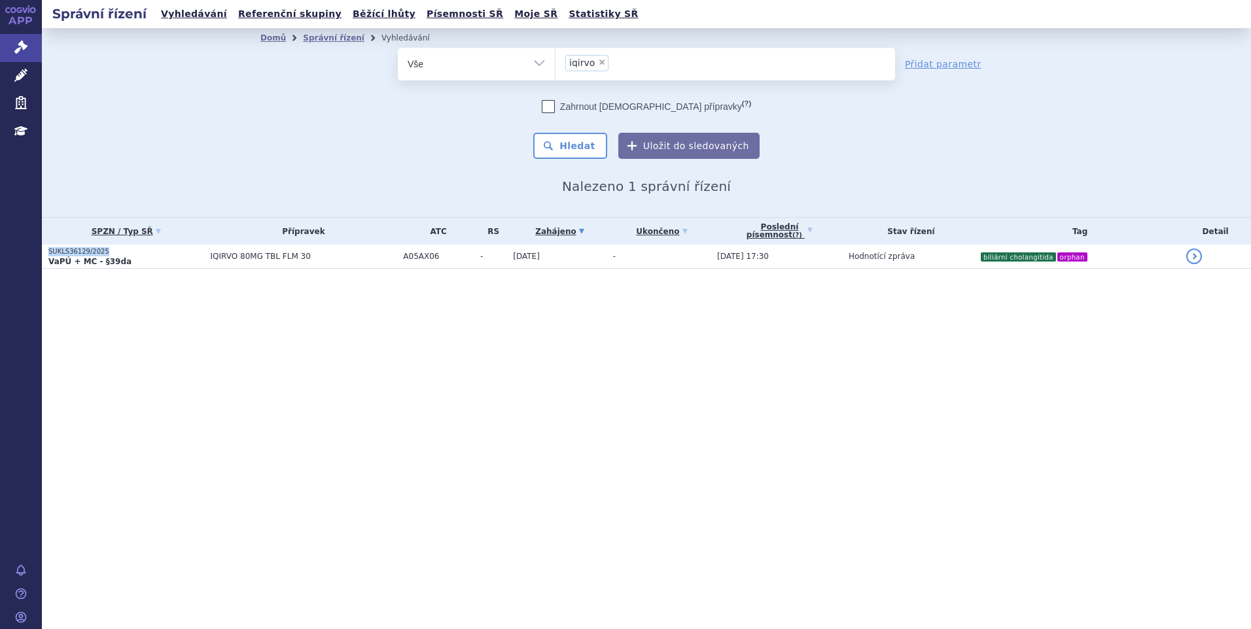
copy p "SUKLS36129/2025"
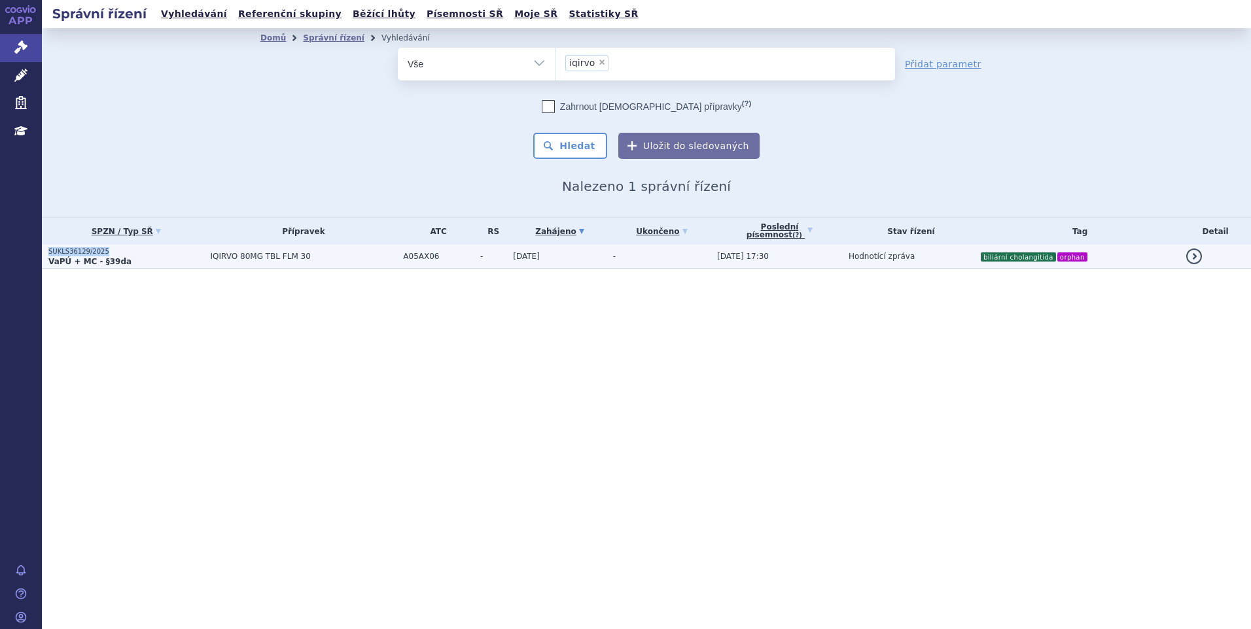
click at [621, 255] on td "-" at bounding box center [659, 257] width 104 height 24
